Goal: Transaction & Acquisition: Purchase product/service

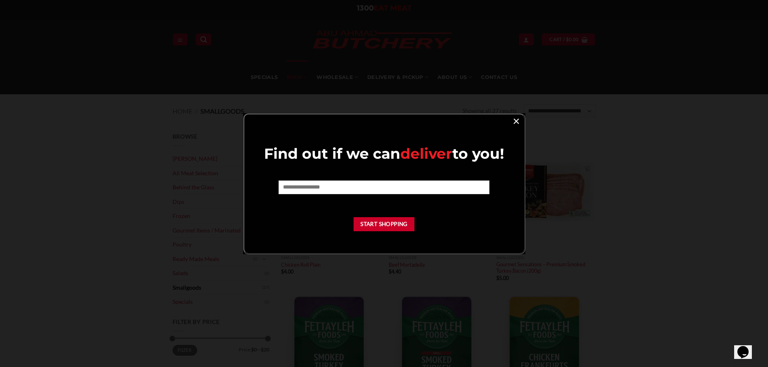
click at [516, 124] on link "×" at bounding box center [516, 120] width 12 height 11
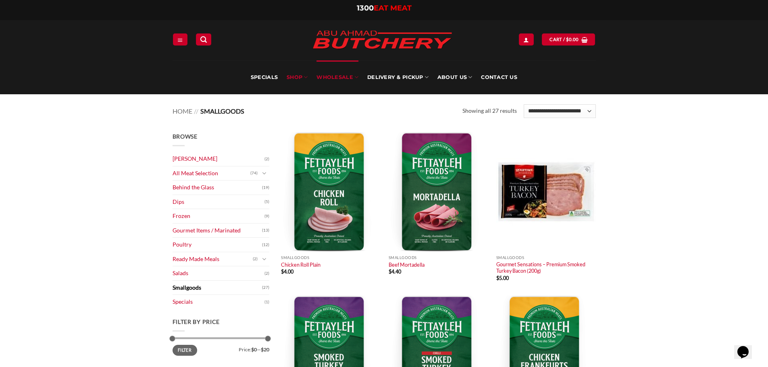
click at [328, 78] on link "Wholesale" at bounding box center [337, 77] width 42 height 34
click at [356, 79] on icon at bounding box center [356, 77] width 4 height 8
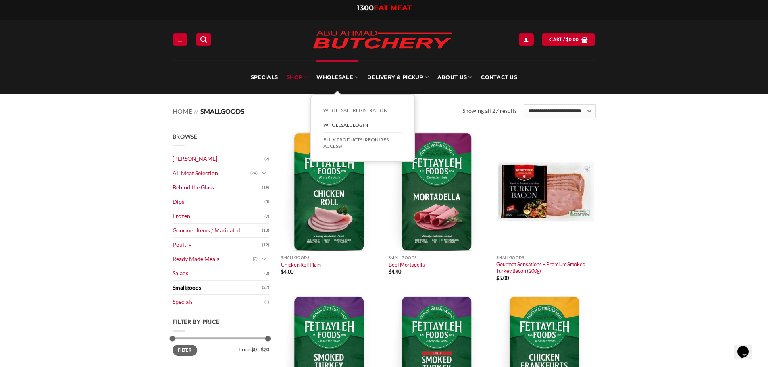
click at [345, 125] on link "Wholesale Login" at bounding box center [362, 125] width 79 height 15
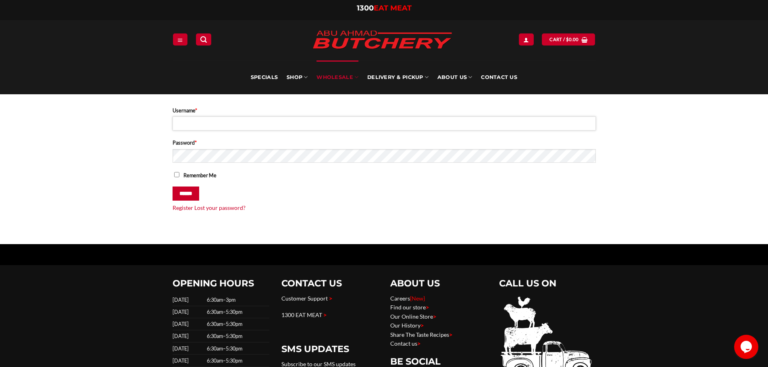
click at [250, 127] on input "Username *" at bounding box center [384, 123] width 423 height 14
click at [306, 116] on p "Username *" at bounding box center [384, 120] width 423 height 29
click at [307, 124] on input "Username *" at bounding box center [384, 123] width 423 height 14
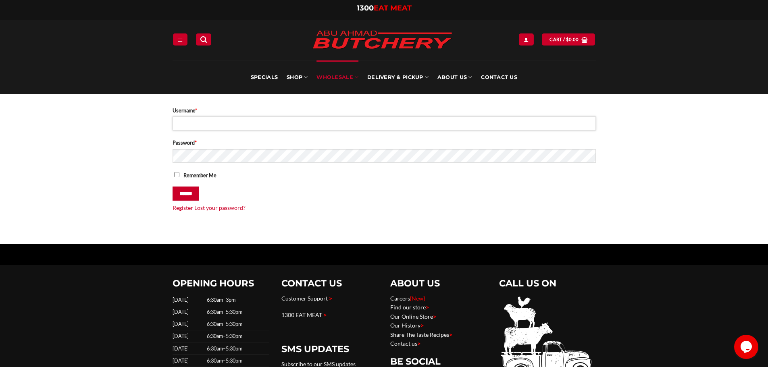
paste input "**********"
click at [287, 122] on input "**********" at bounding box center [384, 123] width 423 height 14
paste input "**********"
type input "**********"
click at [183, 198] on input "******" at bounding box center [186, 194] width 27 height 14
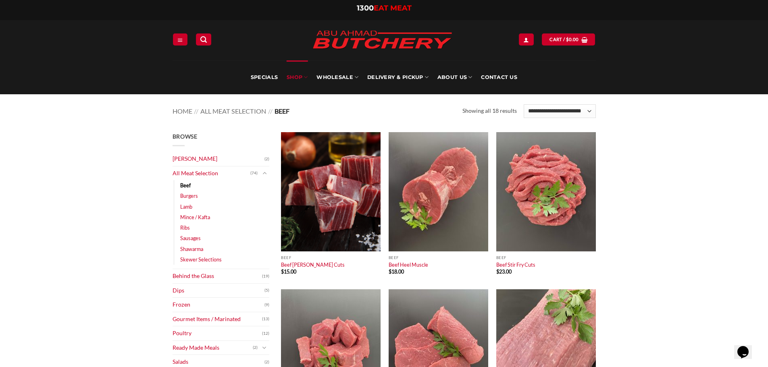
click at [198, 239] on link "Sausages" at bounding box center [190, 238] width 21 height 10
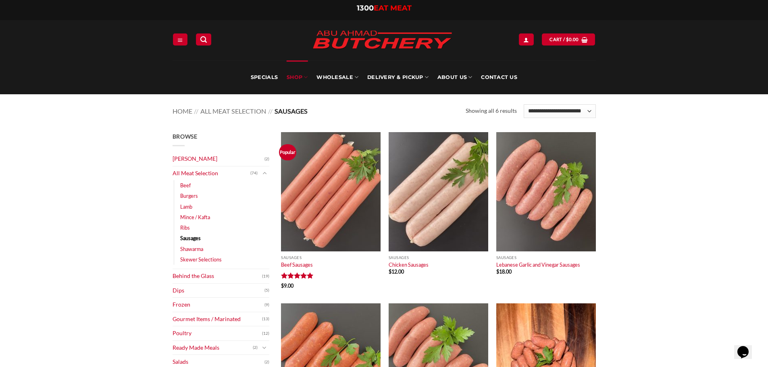
click at [645, 235] on main "Browse Abu Ahmad Butchery (2) All Meat Selection (74) Beef (18) Burgers (4) Lam…" at bounding box center [384, 348] width 768 height 456
click at [337, 214] on img at bounding box center [331, 191] width 100 height 119
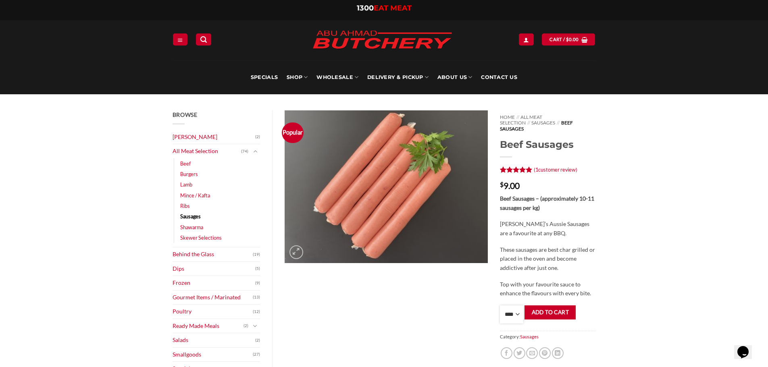
click at [511, 306] on select "**** * *** * *** * *** * *** * *** * *** * *** * *** * *** ** **** ** **** ** *…" at bounding box center [511, 315] width 23 height 18
click at [616, 231] on div "Browse Abu Ahmad Butchery (2) All Meat Selection (74) Beef (18) Burgers (4) Lam…" at bounding box center [384, 374] width 768 height 560
click at [508, 195] on strong "Beef Sausages – (approximately 10-11 sausages per kg)" at bounding box center [547, 203] width 94 height 16
click at [506, 195] on strong "Beef Sausages – (approximately 10-11 sausages per kg)" at bounding box center [547, 203] width 94 height 16
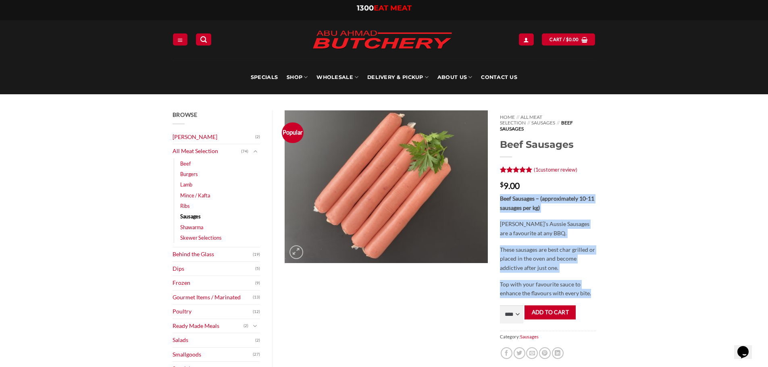
drag, startPoint x: 506, startPoint y: 189, endPoint x: 598, endPoint y: 288, distance: 134.6
click at [598, 288] on div "Home // All Meat Selection // Sausages // Beef Sausages Beef Sausages Rated 5 o…" at bounding box center [548, 243] width 108 height 266
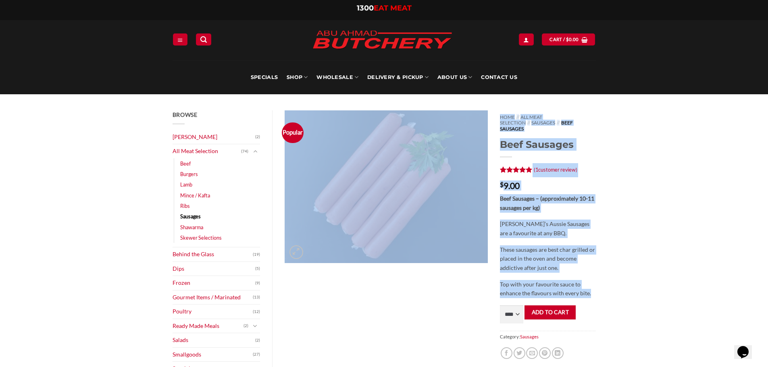
drag, startPoint x: 598, startPoint y: 288, endPoint x: 493, endPoint y: 179, distance: 151.1
click at [493, 179] on div "Popular Home // All Meat Selection // Sausages // Beef Sausages Beef Sausages R…" at bounding box center [440, 243] width 323 height 266
click at [499, 176] on div "Home // All Meat Selection // Sausages // Beef Sausages Beef Sausages Rated 5 o…" at bounding box center [548, 243] width 108 height 266
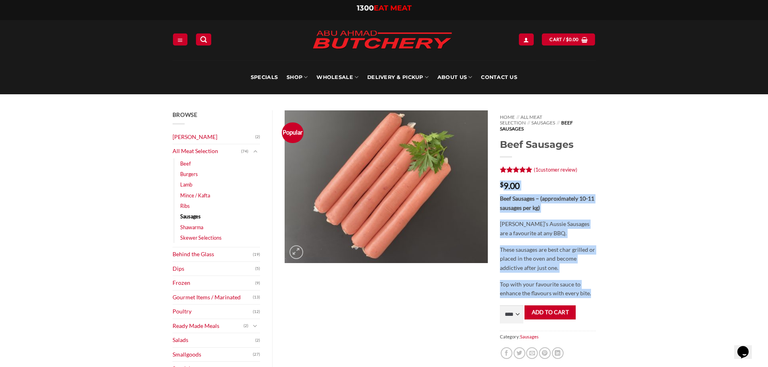
drag, startPoint x: 499, startPoint y: 176, endPoint x: 601, endPoint y: 287, distance: 150.3
click at [601, 287] on div "Home // All Meat Selection // Sausages // Beef Sausages Beef Sausages Rated 5 o…" at bounding box center [548, 243] width 108 height 266
click at [597, 290] on div "Home // All Meat Selection // Sausages // Beef Sausages Beef Sausages Rated 5 o…" at bounding box center [548, 243] width 108 height 266
drag, startPoint x: 589, startPoint y: 288, endPoint x: 501, endPoint y: 179, distance: 140.1
click at [501, 179] on div "Home // All Meat Selection // Sausages // Beef Sausages Beef Sausages Rated 5 o…" at bounding box center [548, 243] width 108 height 266
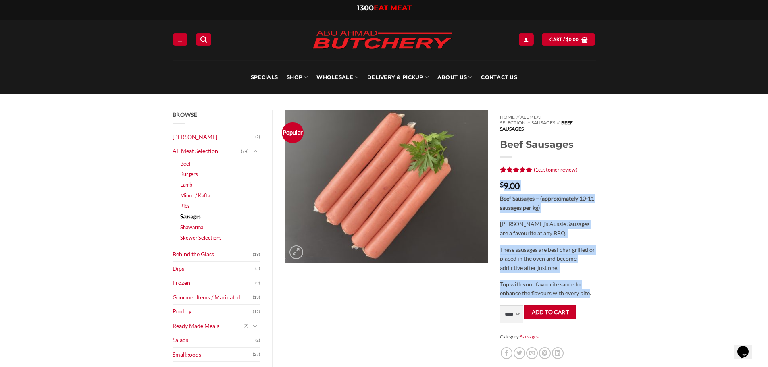
click at [501, 181] on span "$" at bounding box center [502, 184] width 4 height 6
drag, startPoint x: 501, startPoint y: 179, endPoint x: 601, endPoint y: 291, distance: 150.1
click at [601, 291] on div "Home // All Meat Selection // Sausages // Beef Sausages Beef Sausages Rated 5 o…" at bounding box center [548, 243] width 108 height 266
drag, startPoint x: 517, startPoint y: 204, endPoint x: 498, endPoint y: 179, distance: 30.7
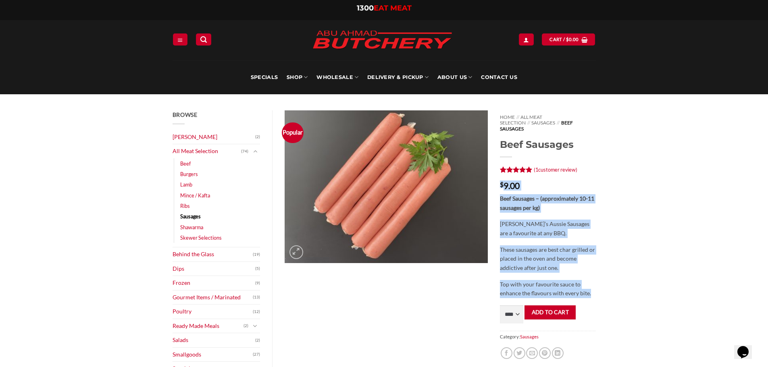
click at [498, 179] on div "Home // All Meat Selection // Sausages // Beef Sausages Beef Sausages Rated 5 o…" at bounding box center [548, 243] width 108 height 266
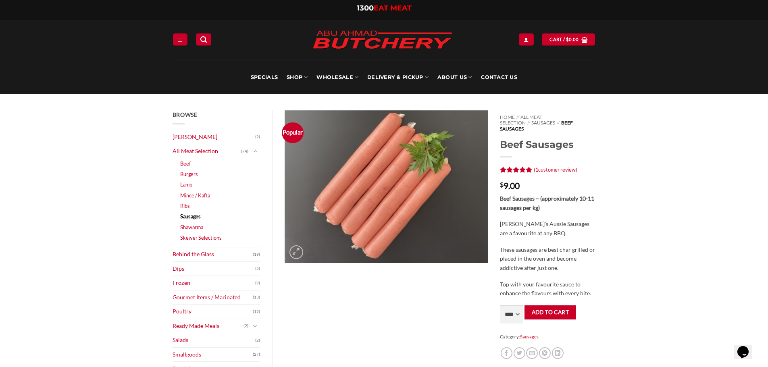
click at [499, 179] on div "Home // All Meat Selection // Sausages // Beef Sausages Beef Sausages Rated 5 o…" at bounding box center [548, 243] width 108 height 266
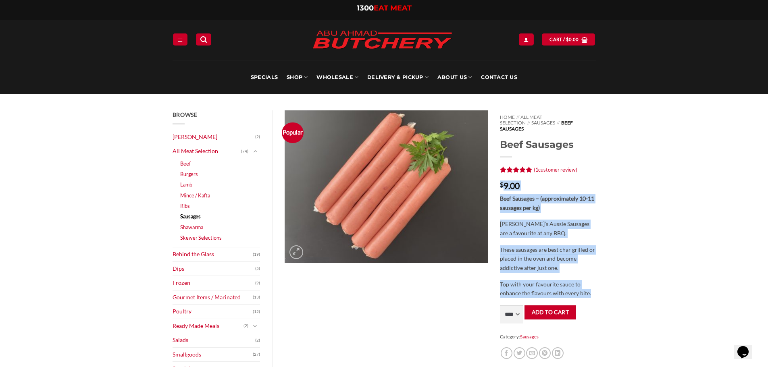
drag, startPoint x: 501, startPoint y: 179, endPoint x: 595, endPoint y: 291, distance: 146.7
click at [596, 290] on div "Home // All Meat Selection // Sausages // Beef Sausages Beef Sausages Rated 5 o…" at bounding box center [548, 243] width 108 height 266
click at [595, 291] on p "Top with your favourite sauce to enhance the flavours with every bite." at bounding box center [548, 289] width 96 height 18
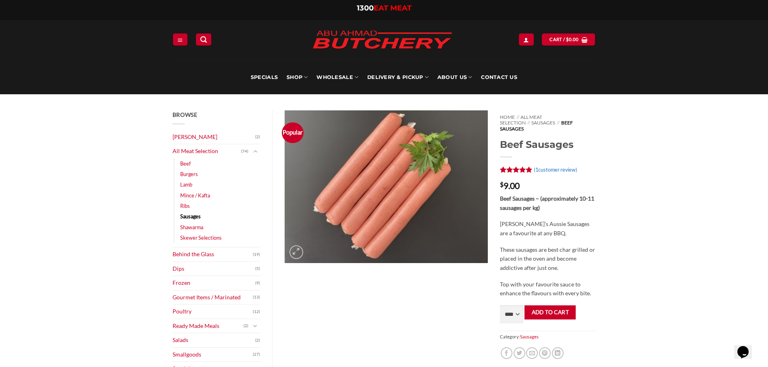
click at [543, 166] on link "( 1 customer review)" at bounding box center [556, 169] width 44 height 6
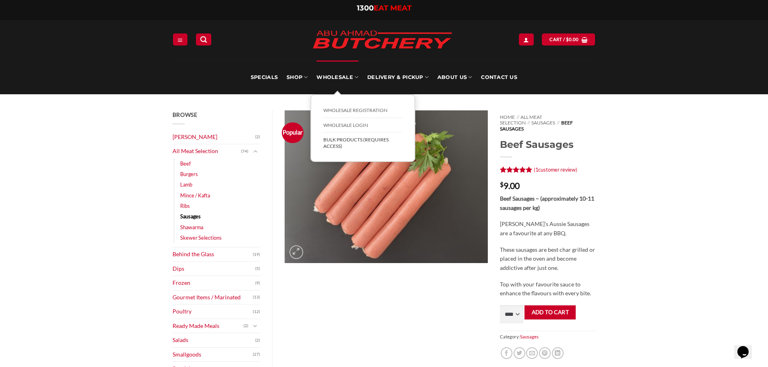
click at [350, 140] on link "BULK Products (Requires Access)" at bounding box center [362, 143] width 79 height 21
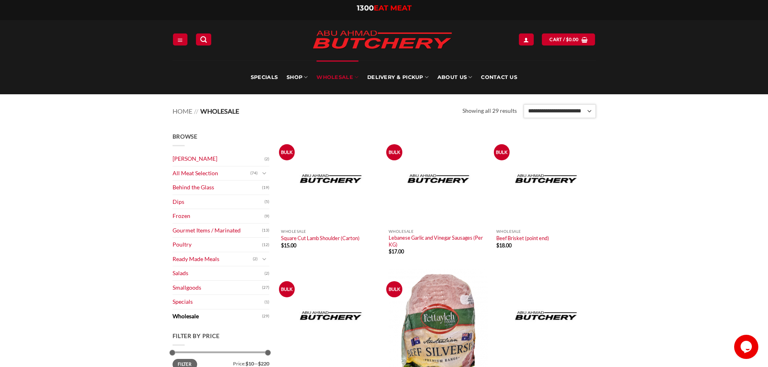
click at [558, 112] on select "**********" at bounding box center [560, 111] width 72 height 14
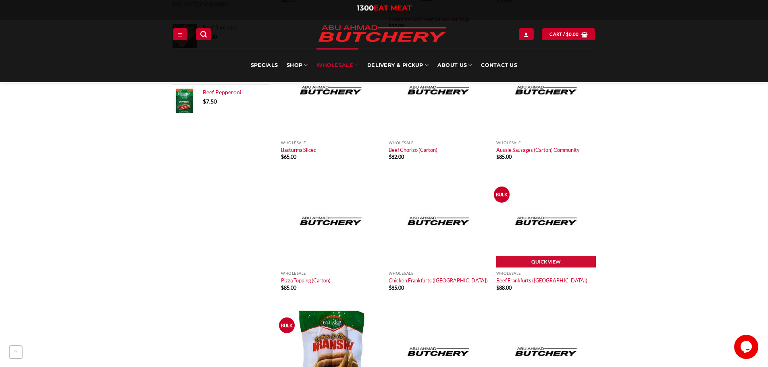
scroll to position [363, 0]
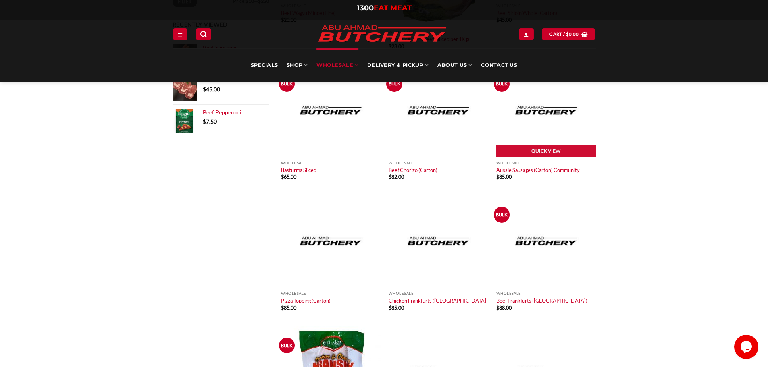
click at [549, 112] on img at bounding box center [546, 110] width 100 height 93
